Goal: Task Accomplishment & Management: Manage account settings

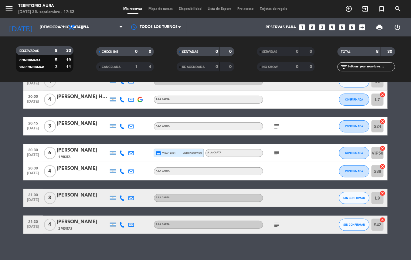
scroll to position [60, 0]
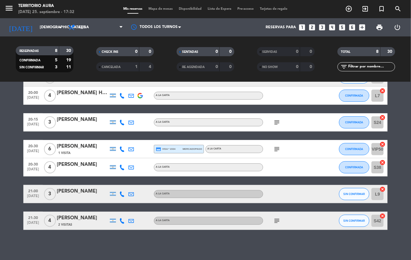
click at [275, 221] on icon "subject" at bounding box center [276, 220] width 7 height 7
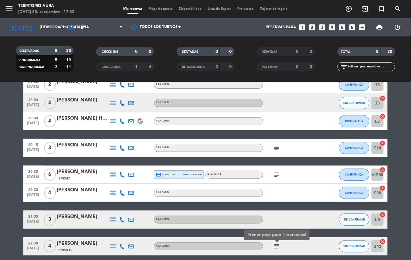
scroll to position [33, 0]
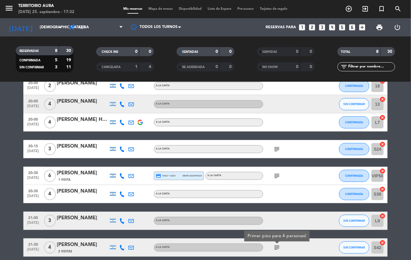
click at [275, 175] on icon "subject" at bounding box center [276, 175] width 7 height 7
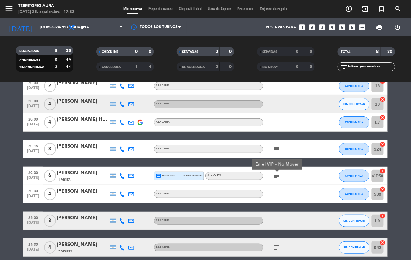
click at [277, 145] on icon "subject" at bounding box center [276, 148] width 7 height 7
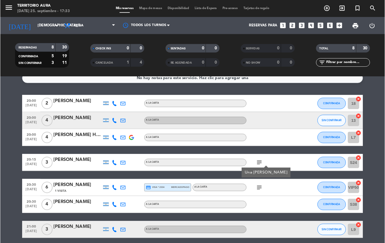
scroll to position [0, 0]
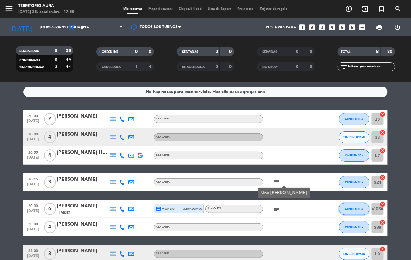
click at [342, 207] on button "CONFIRMADA" at bounding box center [354, 209] width 30 height 12
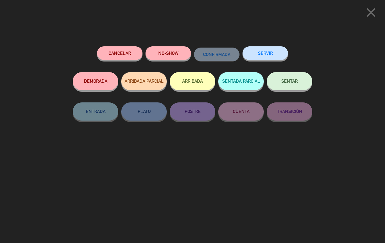
click at [369, 16] on icon "close" at bounding box center [371, 12] width 15 height 15
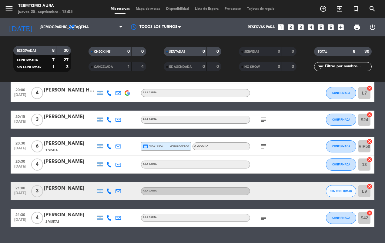
scroll to position [64, 0]
